Goal: Transaction & Acquisition: Download file/media

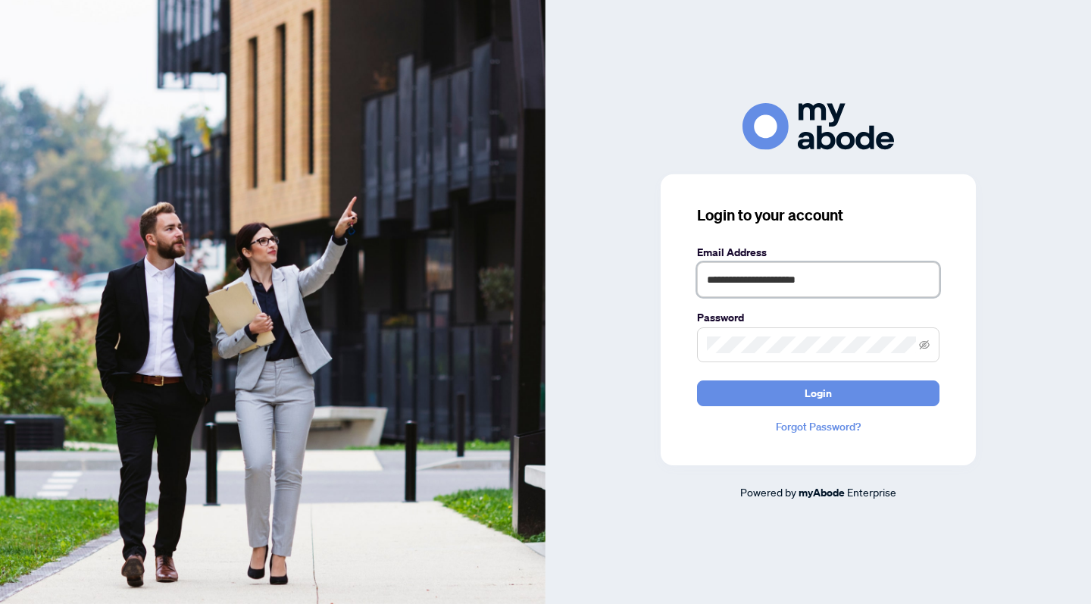
type input "**********"
click at [818, 392] on button "Login" at bounding box center [818, 393] width 242 height 26
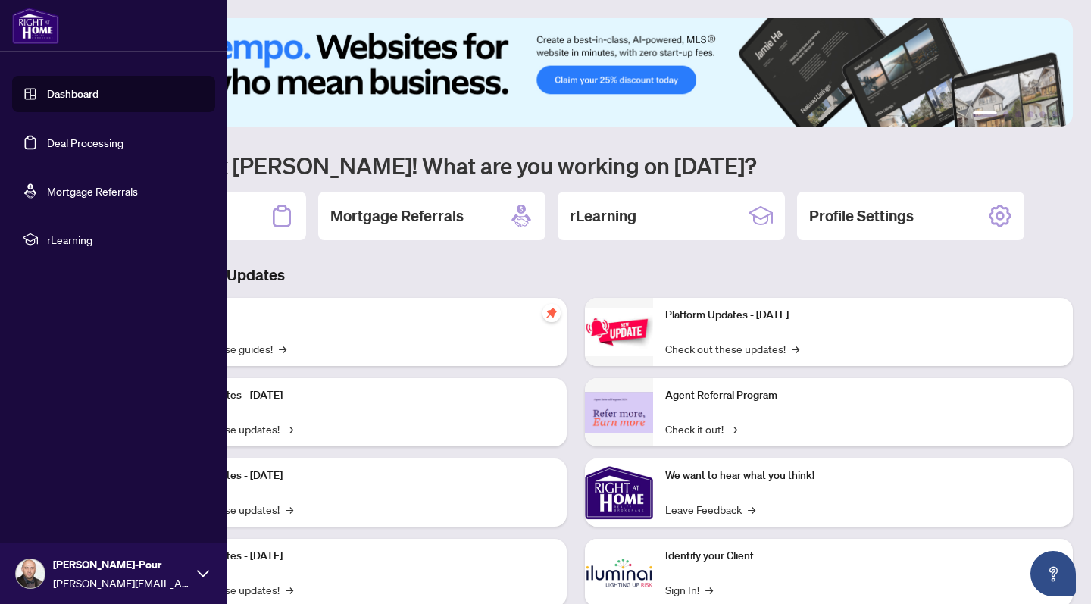
click at [73, 92] on link "Dashboard" at bounding box center [73, 94] width 52 height 14
click at [80, 145] on link "Deal Processing" at bounding box center [85, 143] width 77 height 14
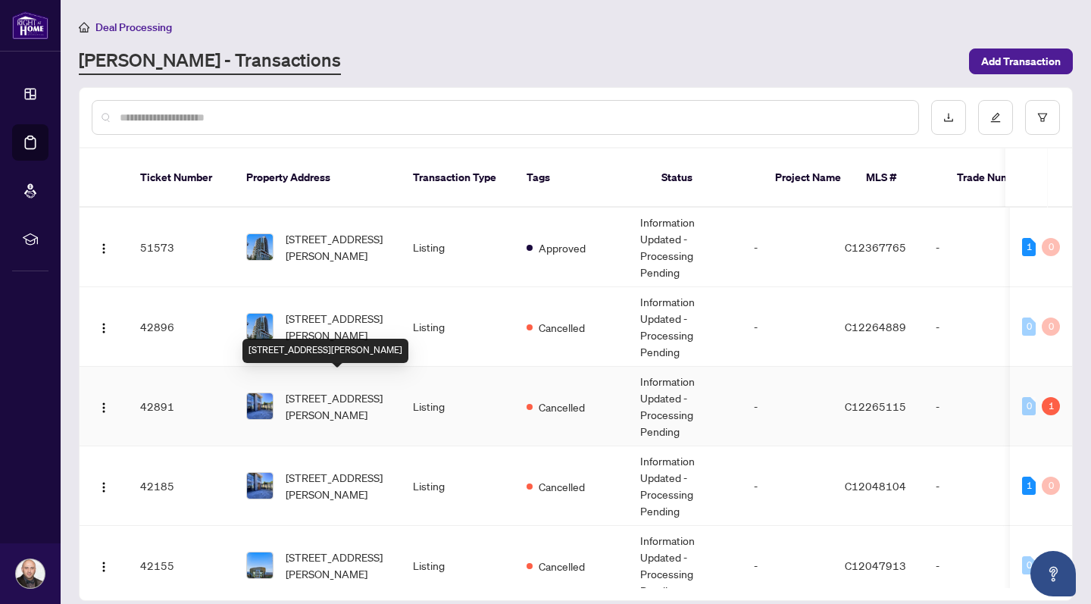
click at [344, 389] on span "[STREET_ADDRESS][PERSON_NAME]" at bounding box center [337, 405] width 103 height 33
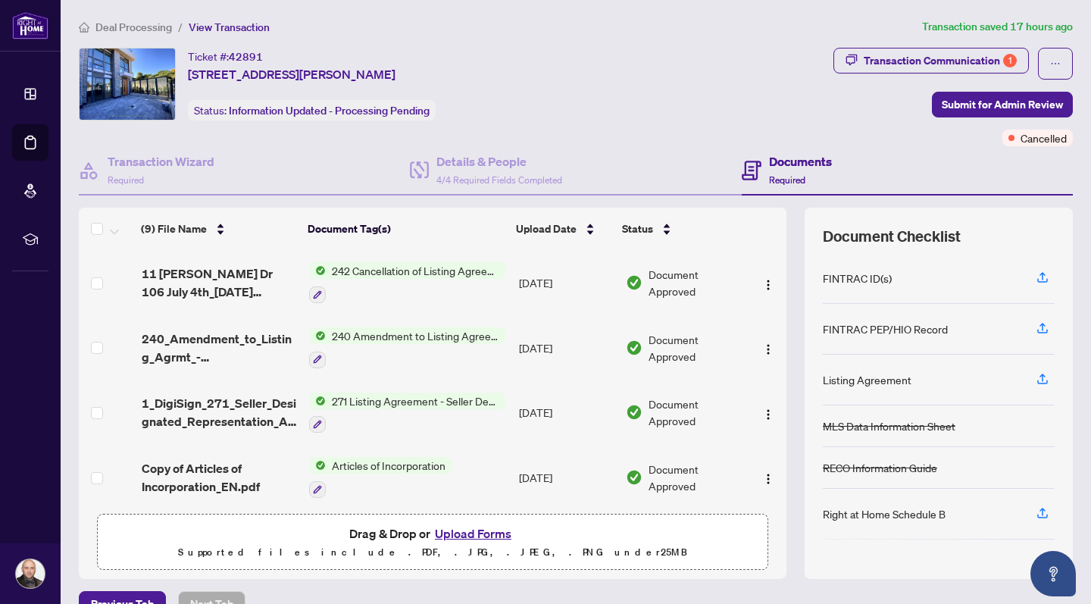
click at [453, 271] on span "242 Cancellation of Listing Agreement - Authority to Offer for Sale" at bounding box center [416, 270] width 180 height 17
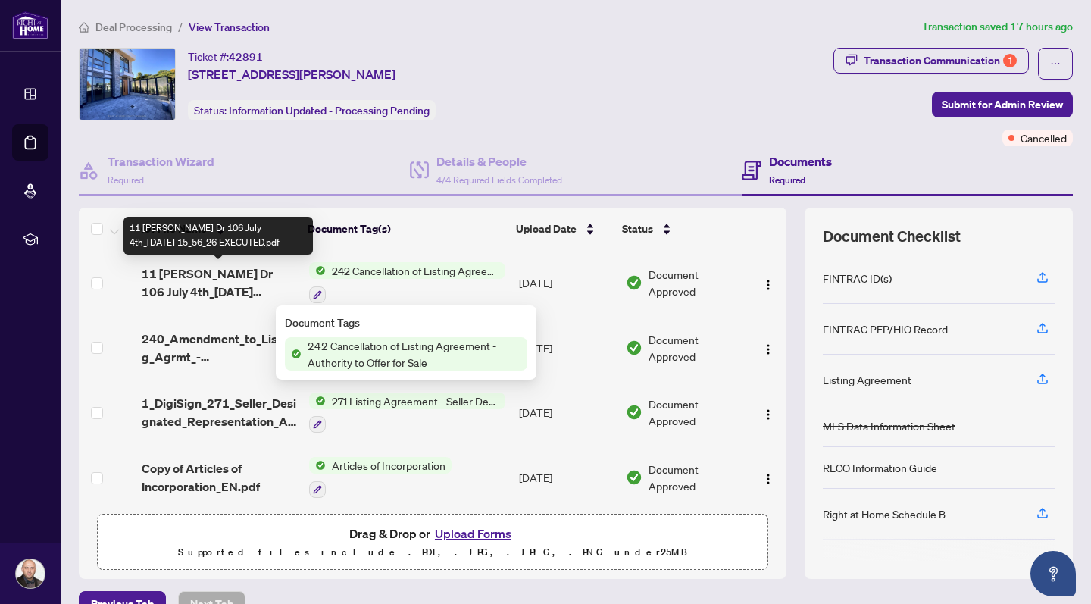
click at [254, 286] on span "11 [PERSON_NAME] Dr 106 July 4th_[DATE] 15_56_26 EXECUTED.pdf" at bounding box center [220, 282] width 156 height 36
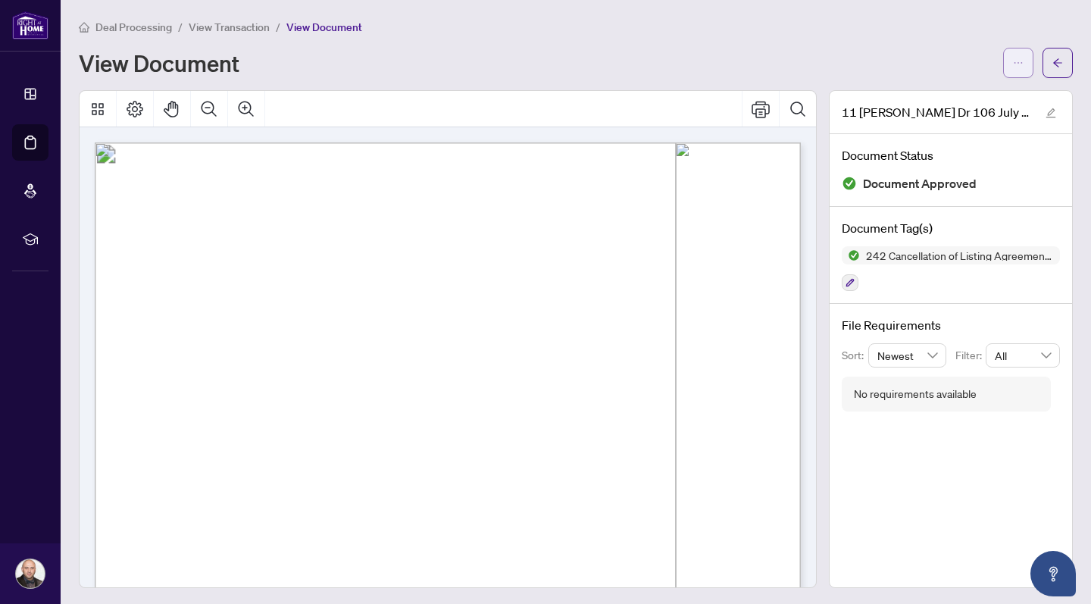
click at [1011, 59] on button "button" at bounding box center [1018, 63] width 30 height 30
click at [970, 92] on span "Download" at bounding box center [963, 95] width 115 height 17
drag, startPoint x: 235, startPoint y: 364, endPoint x: 278, endPoint y: 366, distance: 43.2
click at [604, 66] on div "View Document" at bounding box center [536, 63] width 915 height 24
